Goal: Task Accomplishment & Management: Use online tool/utility

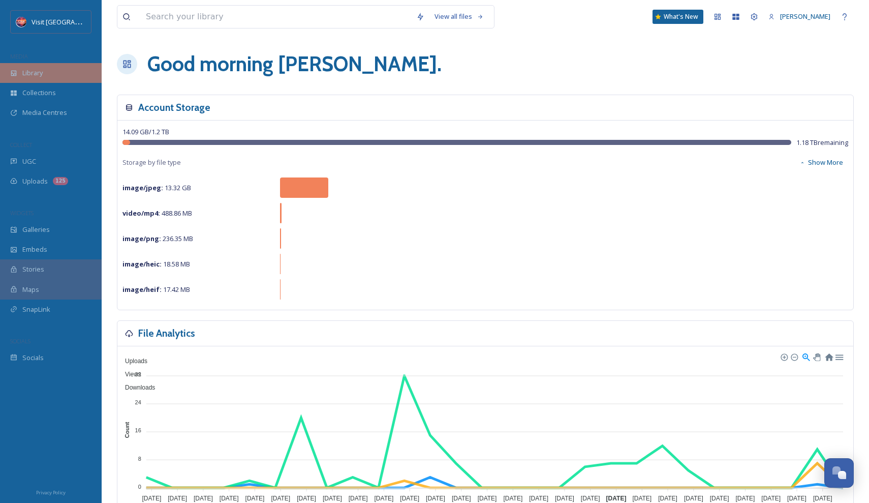
click at [60, 71] on div "Library" at bounding box center [51, 73] width 102 height 20
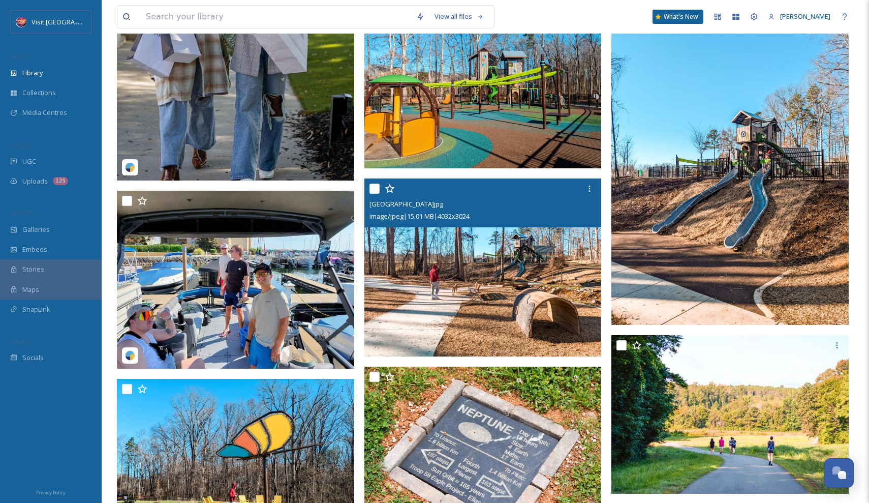
scroll to position [3375, 0]
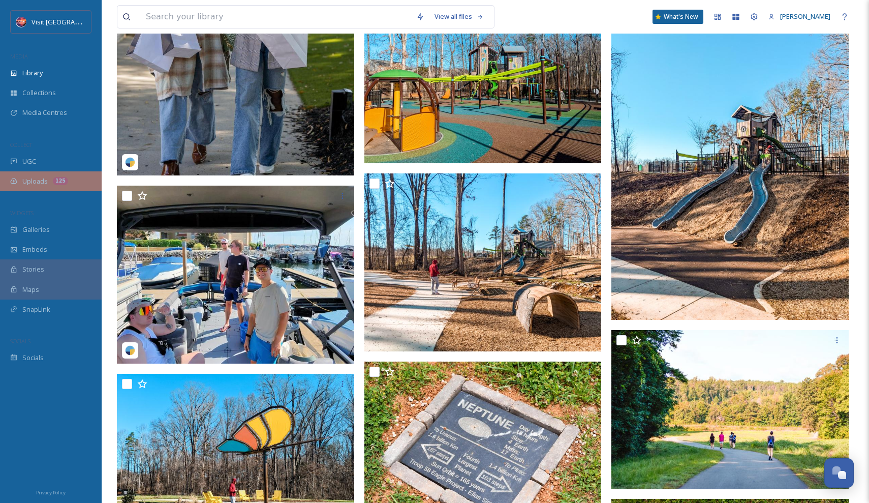
click at [49, 181] on div "Uploads 125" at bounding box center [51, 181] width 102 height 20
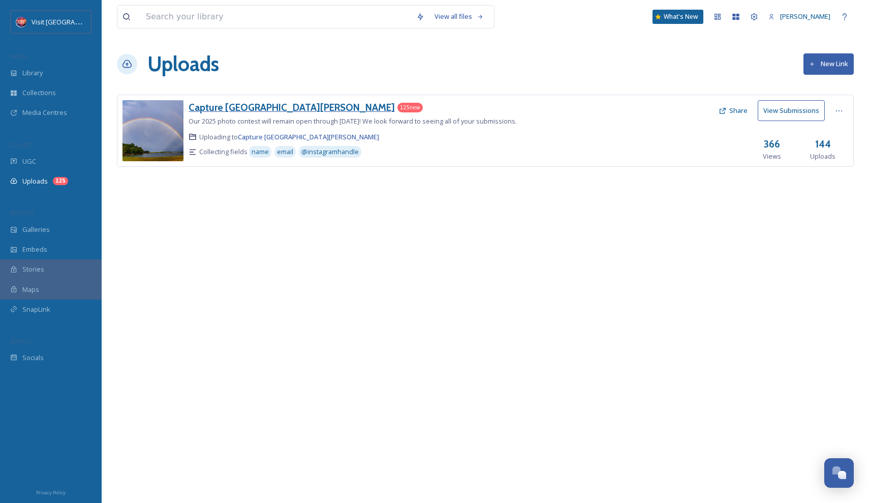
click at [222, 108] on h3 "Capture [GEOGRAPHIC_DATA][PERSON_NAME]" at bounding box center [292, 107] width 206 height 12
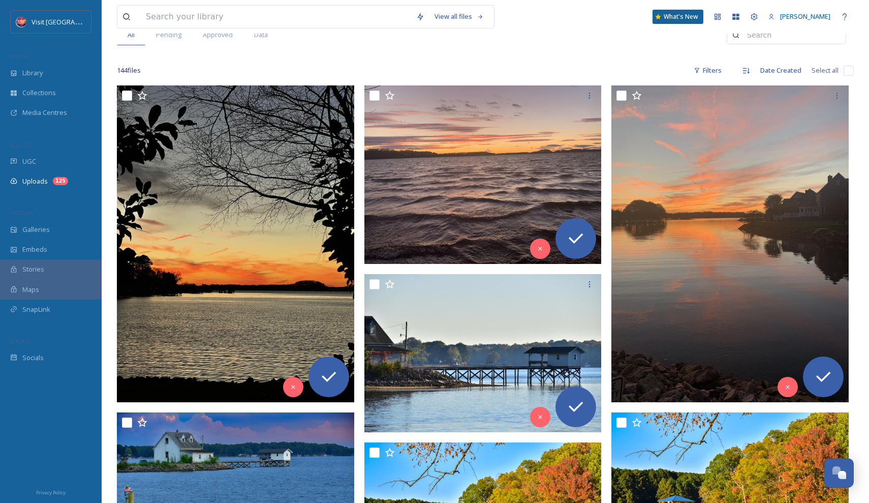
scroll to position [190, 0]
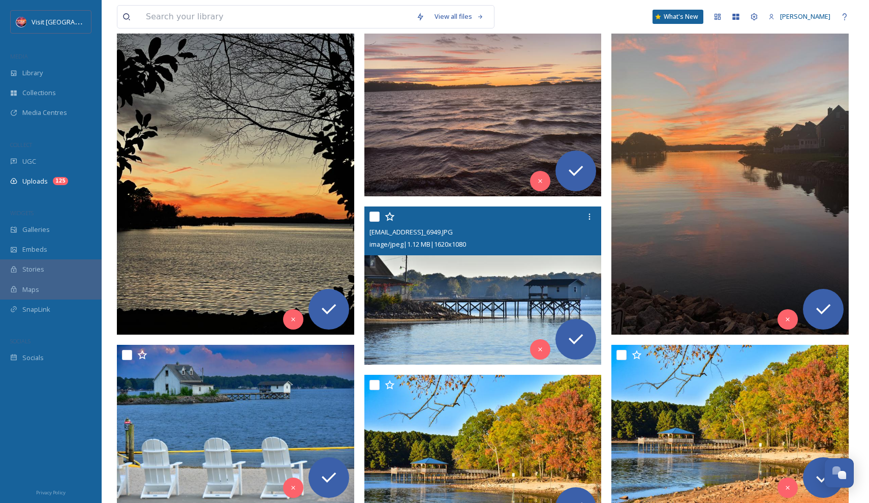
click at [445, 305] on img at bounding box center [482, 285] width 237 height 159
